Goal: Obtain resource: Obtain resource

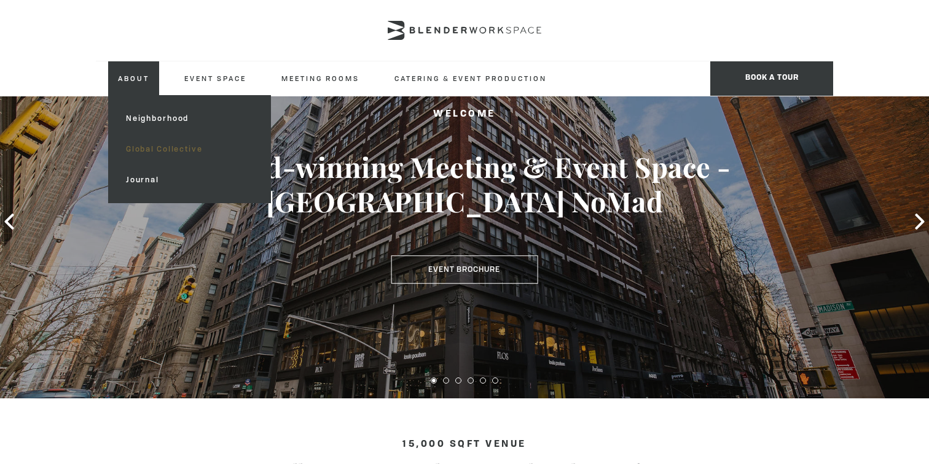
scroll to position [72, 0]
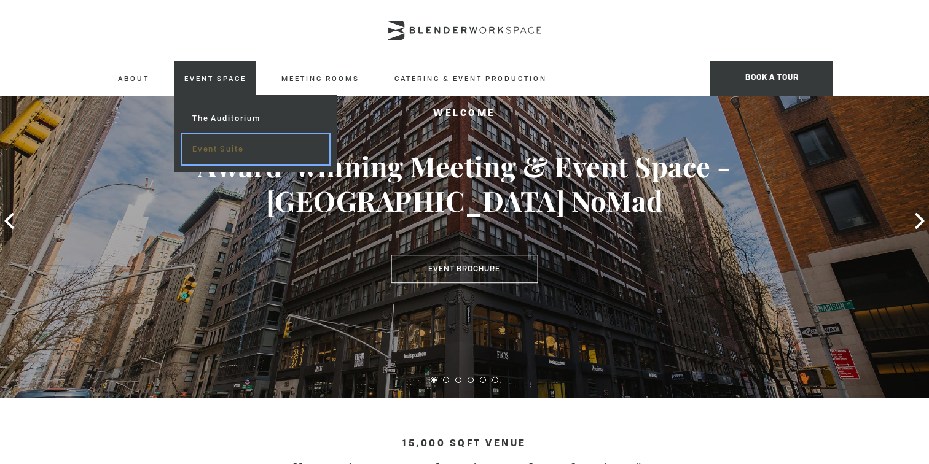
click at [222, 146] on link "Event Suite" at bounding box center [255, 149] width 147 height 31
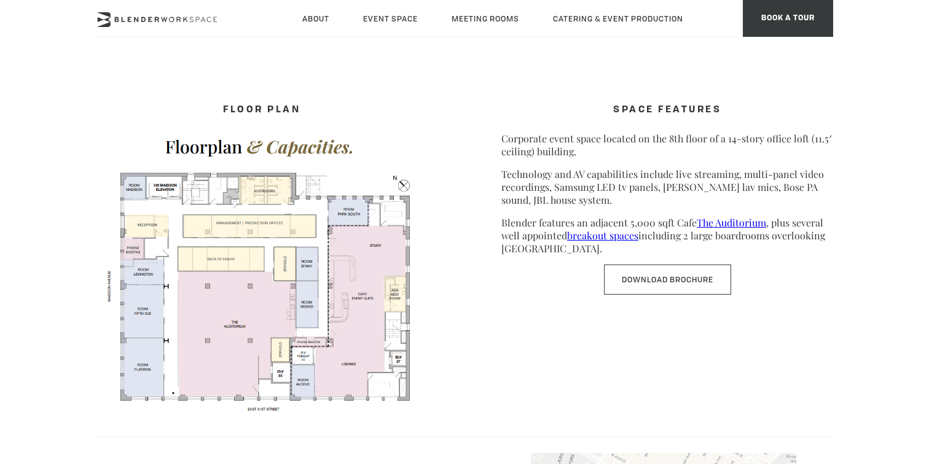
scroll to position [686, 0]
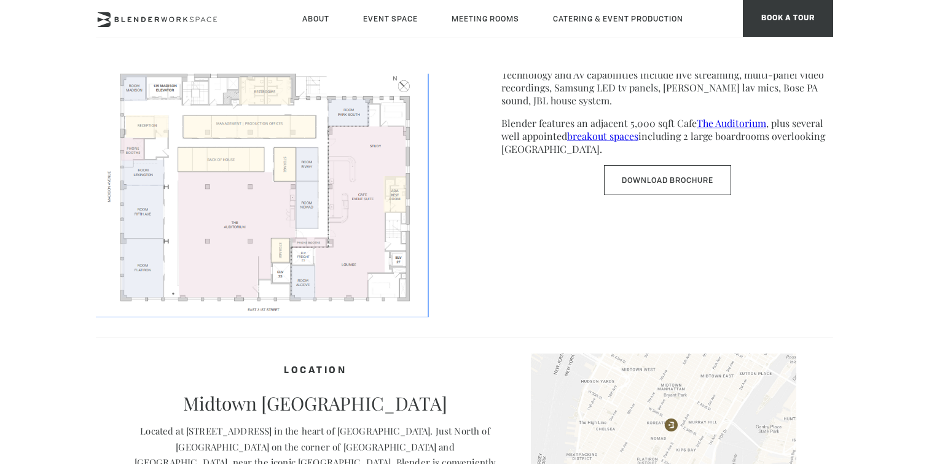
click at [248, 197] on img at bounding box center [262, 171] width 332 height 287
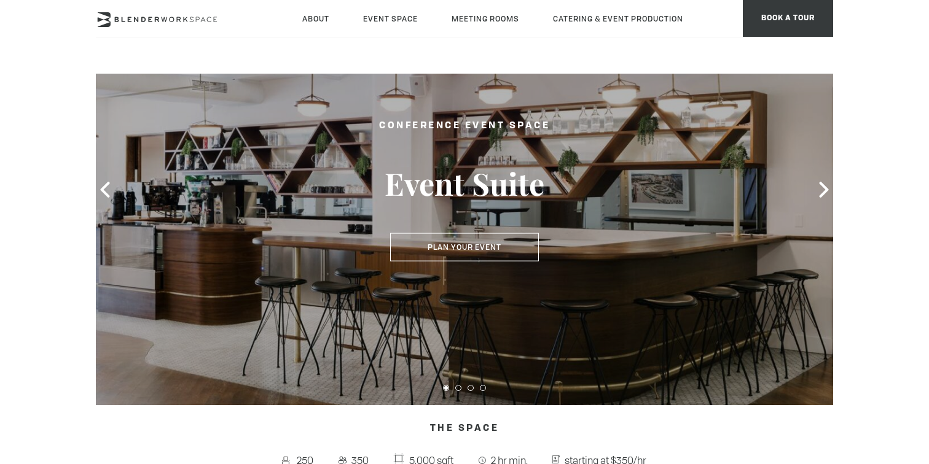
scroll to position [0, 0]
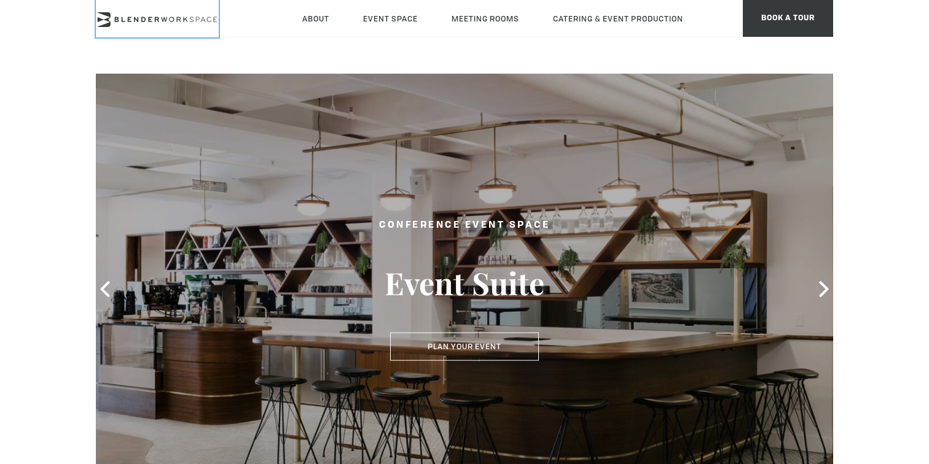
click at [180, 15] on icon at bounding box center [157, 19] width 123 height 15
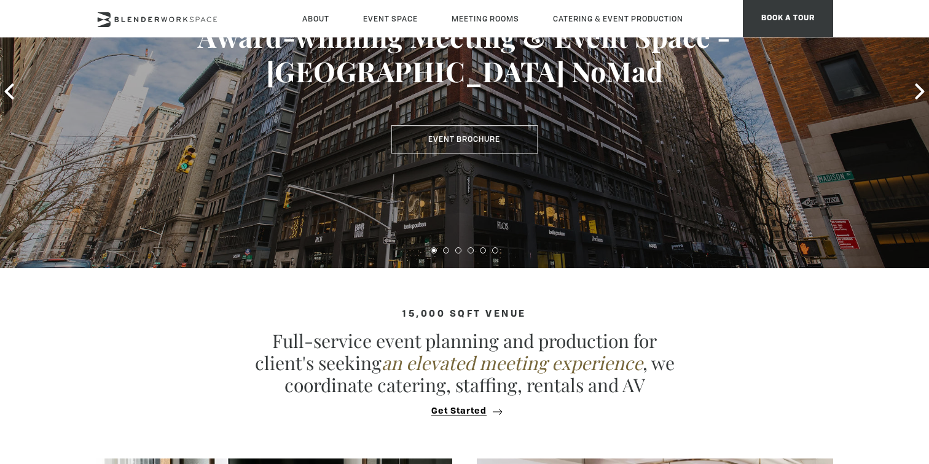
scroll to position [202, 0]
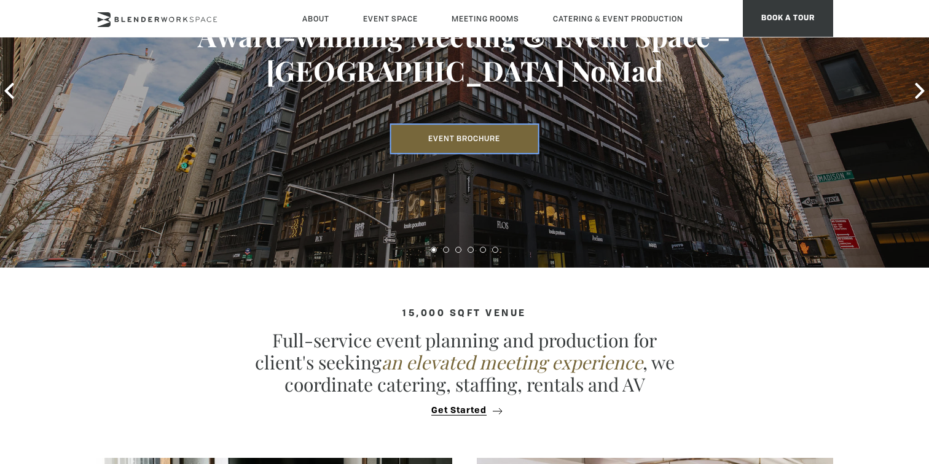
click at [437, 125] on link "Event Brochure" at bounding box center [464, 139] width 147 height 28
